Goal: Transaction & Acquisition: Purchase product/service

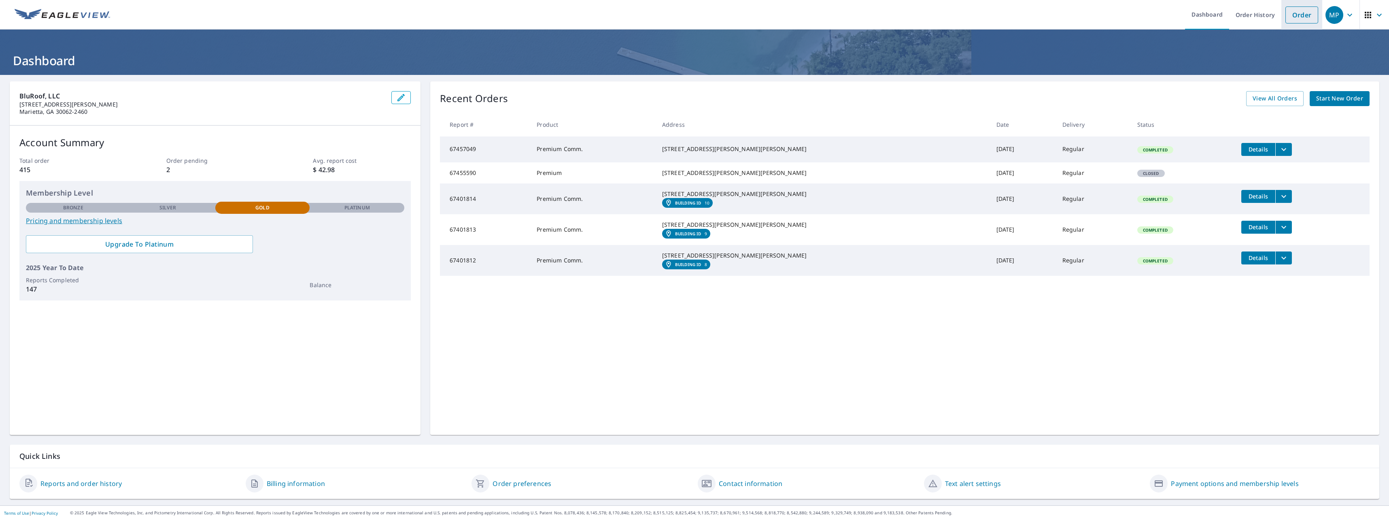
click at [1295, 15] on link "Order" at bounding box center [1302, 14] width 33 height 17
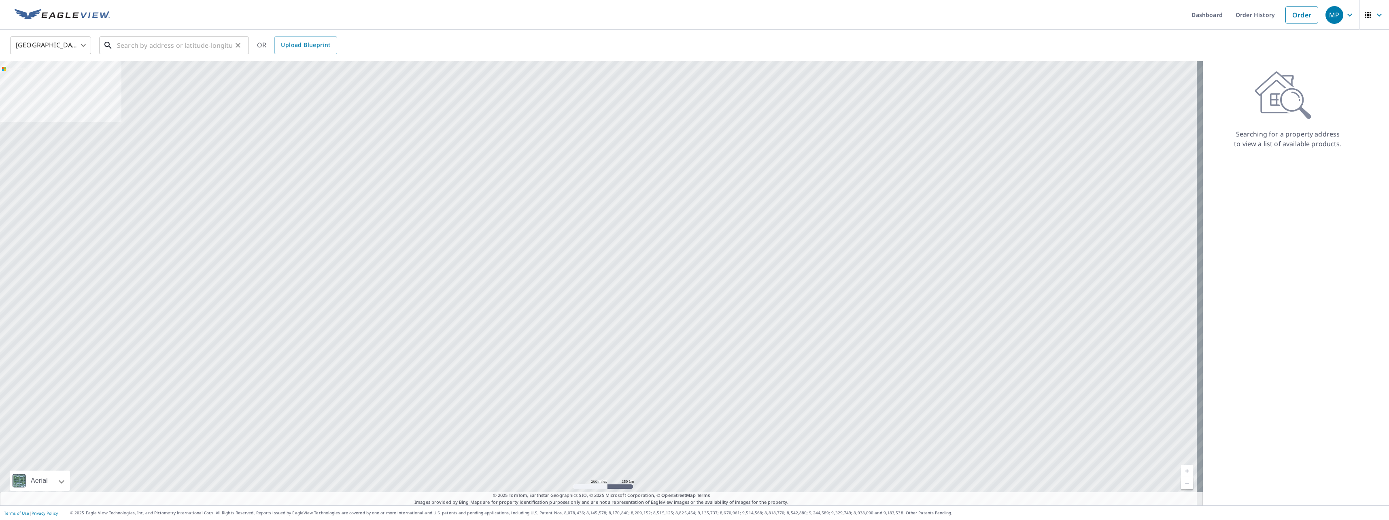
click at [150, 49] on input "text" at bounding box center [174, 45] width 115 height 23
click at [140, 80] on p "Conyers, GA 30012" at bounding box center [178, 78] width 127 height 8
type input "[STREET_ADDRESS][PERSON_NAME]"
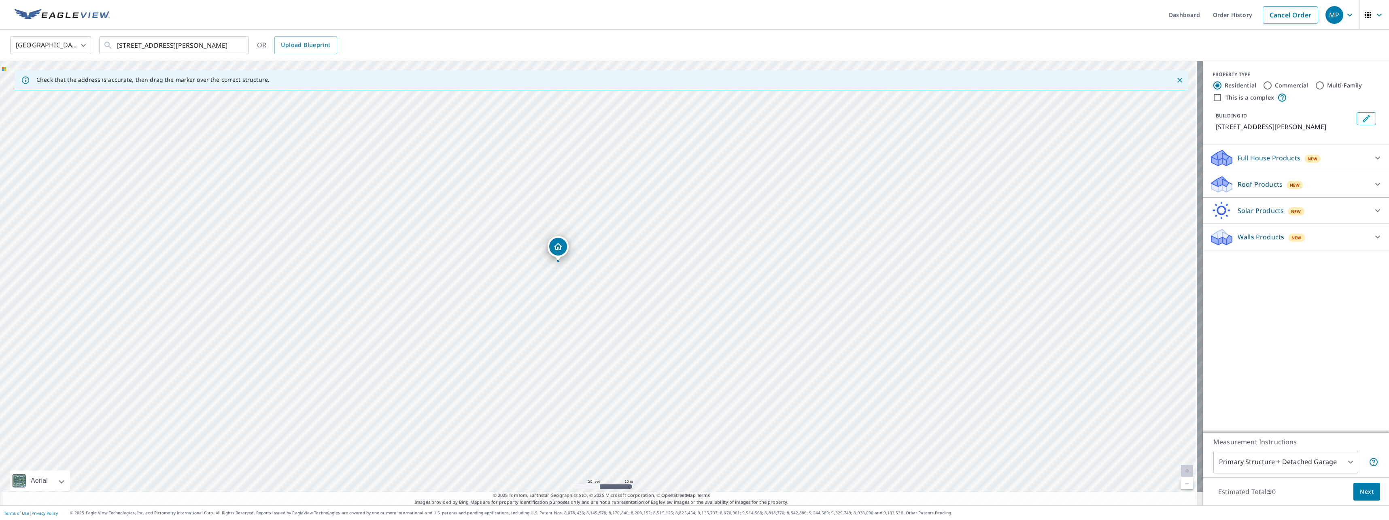
drag, startPoint x: 554, startPoint y: 256, endPoint x: 558, endPoint y: 245, distance: 11.3
drag, startPoint x: 596, startPoint y: 266, endPoint x: 608, endPoint y: 251, distance: 19.3
click at [1373, 186] on icon at bounding box center [1378, 184] width 10 height 10
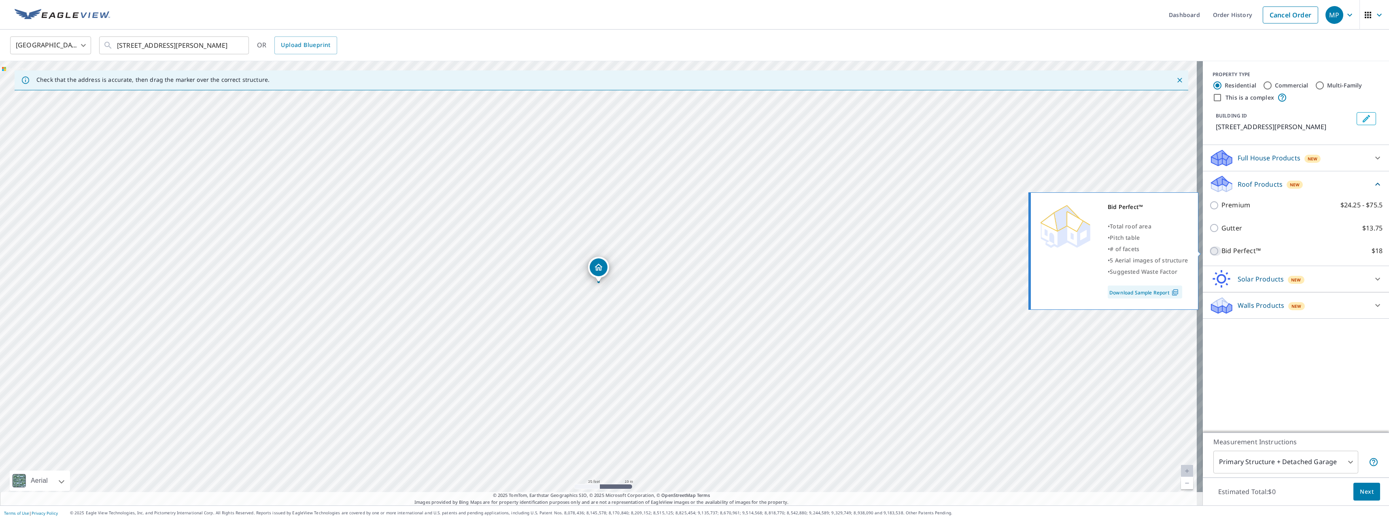
click at [1210, 253] on input "Bid Perfect™ $18" at bounding box center [1216, 251] width 12 height 10
checkbox input "true"
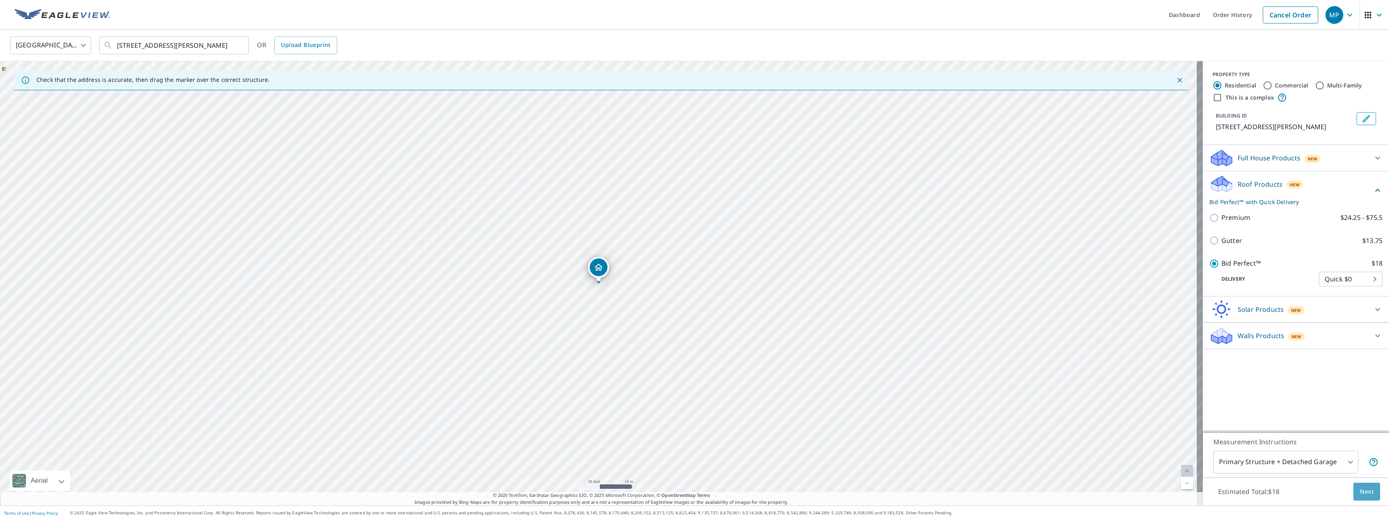
click at [1361, 491] on span "Next" at bounding box center [1367, 492] width 14 height 10
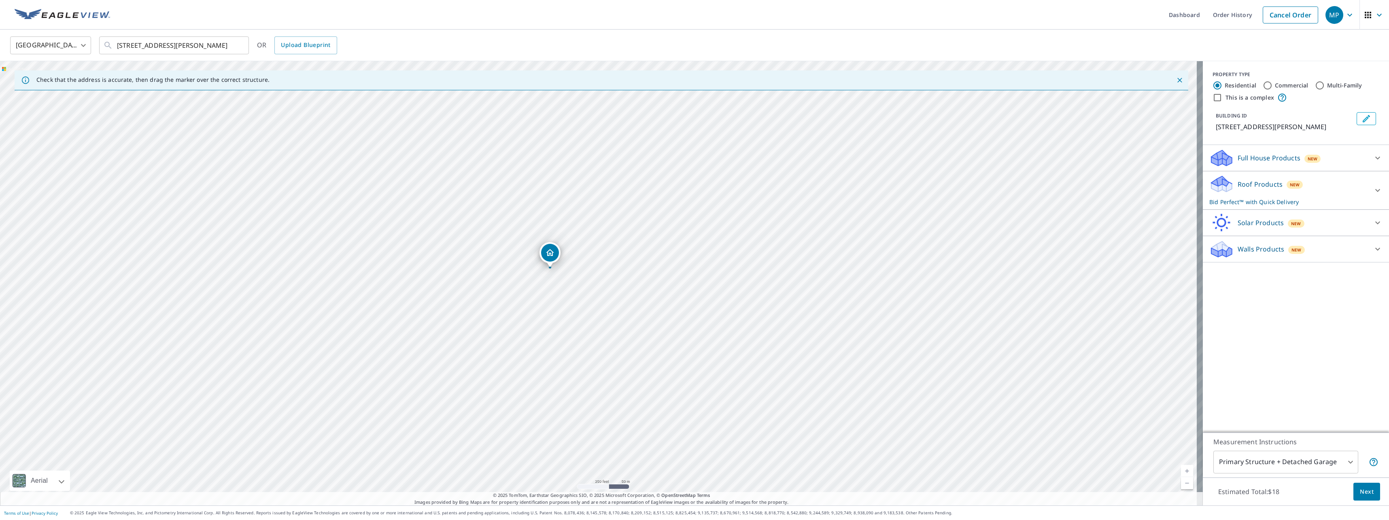
click at [1373, 187] on icon at bounding box center [1378, 190] width 10 height 10
click at [1363, 490] on span "Next" at bounding box center [1367, 492] width 14 height 10
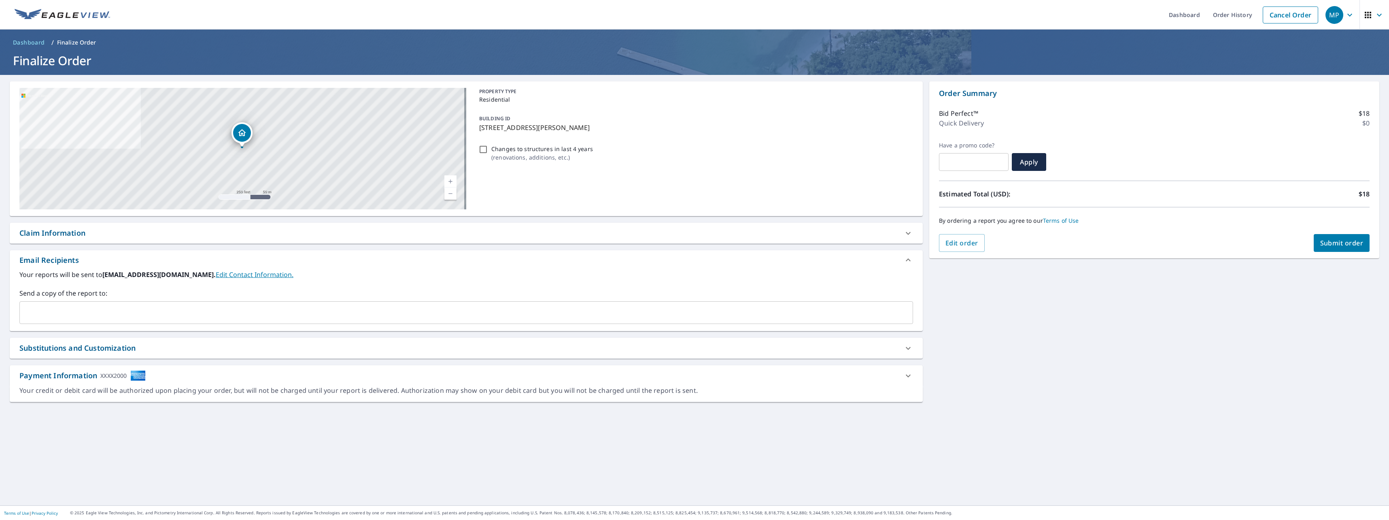
click at [1347, 240] on span "Submit order" at bounding box center [1341, 242] width 43 height 9
